Goal: Communication & Community: Answer question/provide support

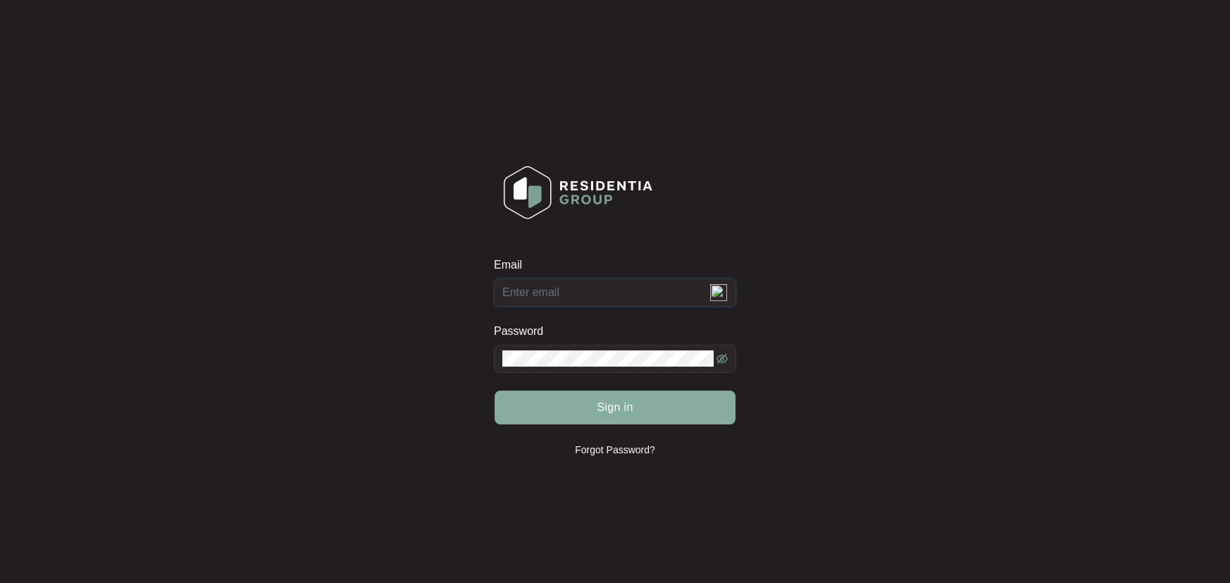
type input "[EMAIL_ADDRESS][DOMAIN_NAME]"
click at [608, 406] on span "Sign in" at bounding box center [615, 407] width 37 height 17
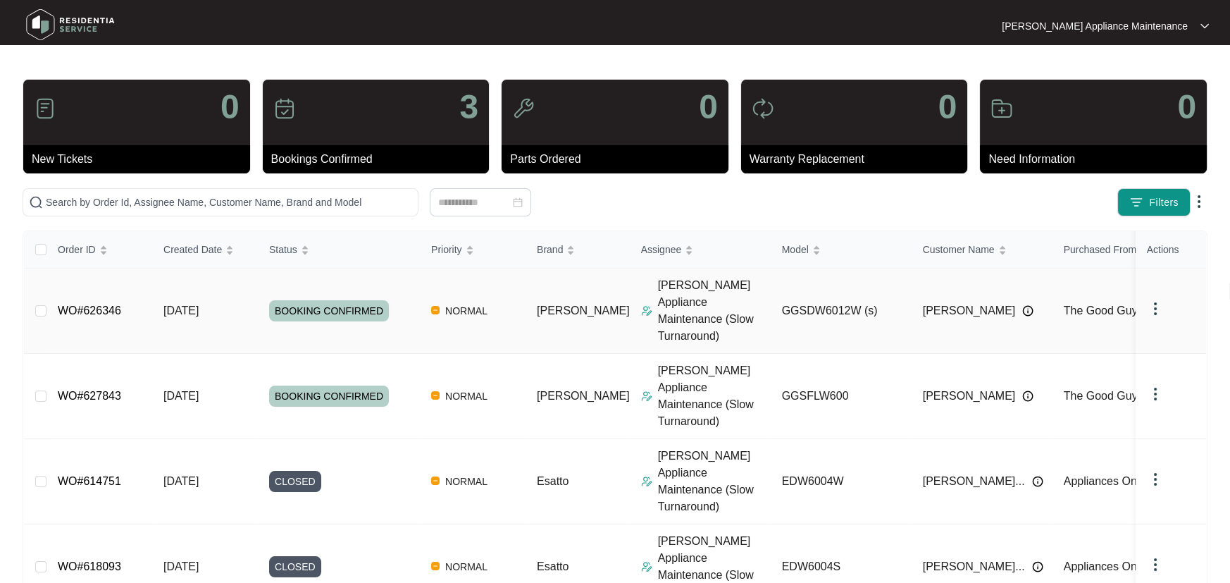
click at [176, 304] on span "[DATE]" at bounding box center [180, 310] width 35 height 12
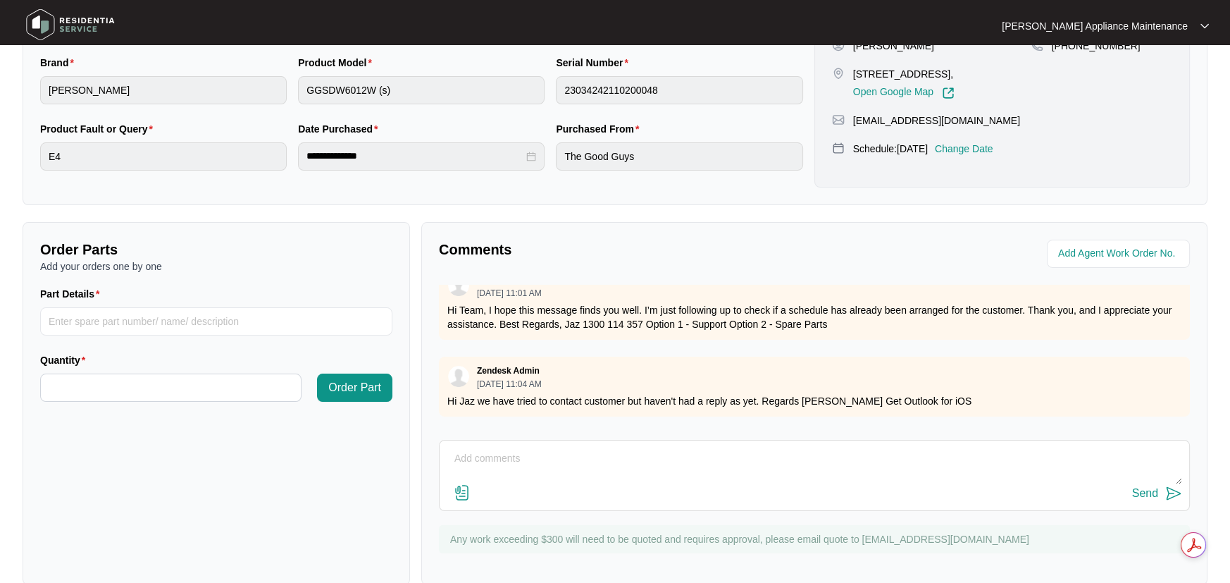
scroll to position [352, 0]
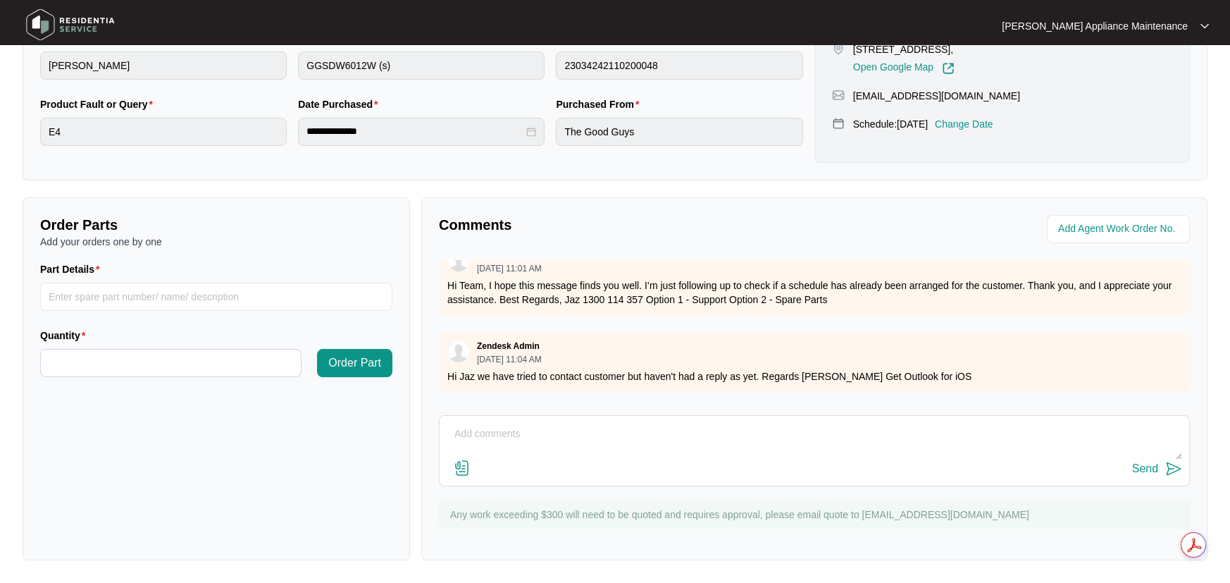
click at [518, 417] on div "Send" at bounding box center [814, 450] width 751 height 71
click at [529, 423] on textarea at bounding box center [814, 441] width 735 height 37
type textarea "Hi Team Customer contacted us and said that dishwasher was working and fault wa…"
click at [1149, 467] on div "Send" at bounding box center [1145, 468] width 26 height 13
